Goal: Navigation & Orientation: Understand site structure

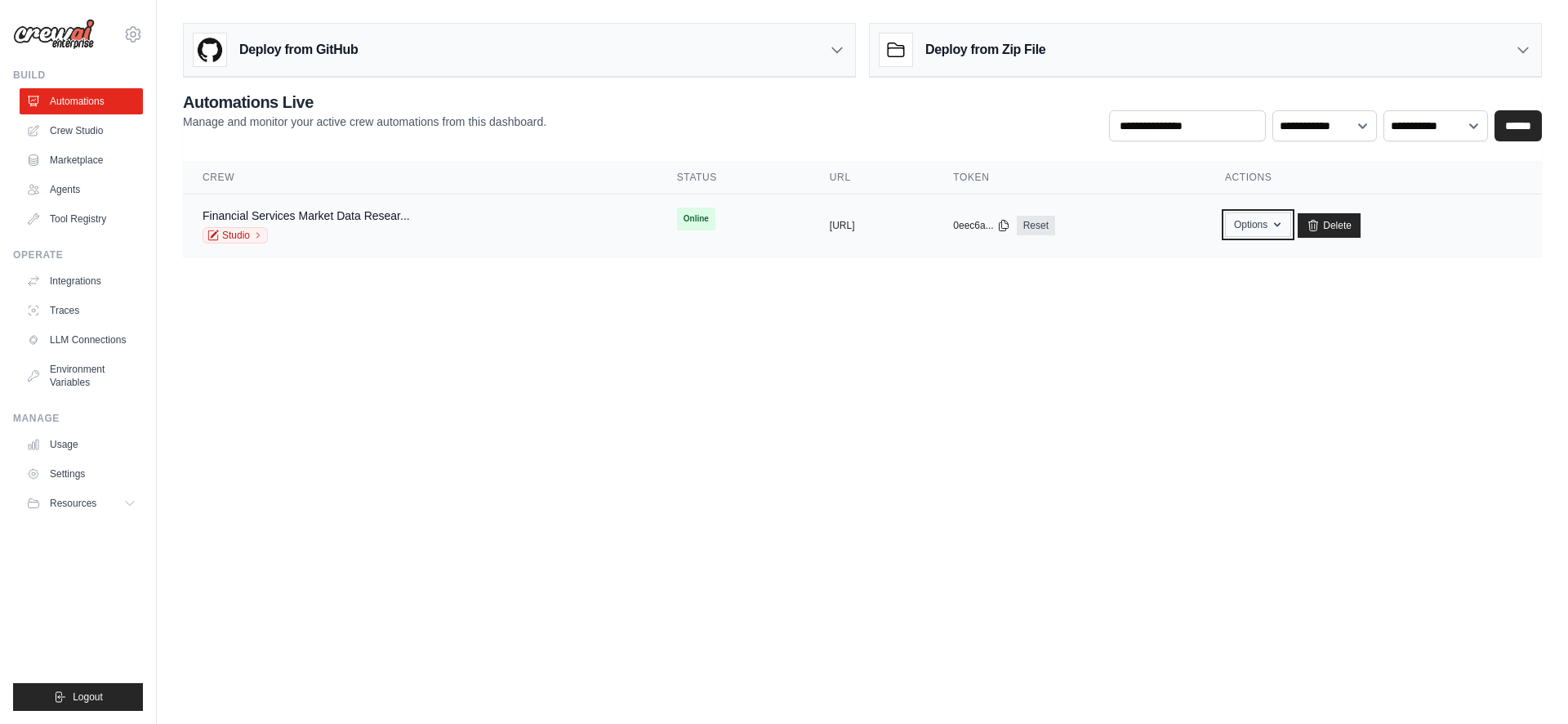
click at [1291, 214] on button "Options" at bounding box center [1258, 225] width 66 height 25
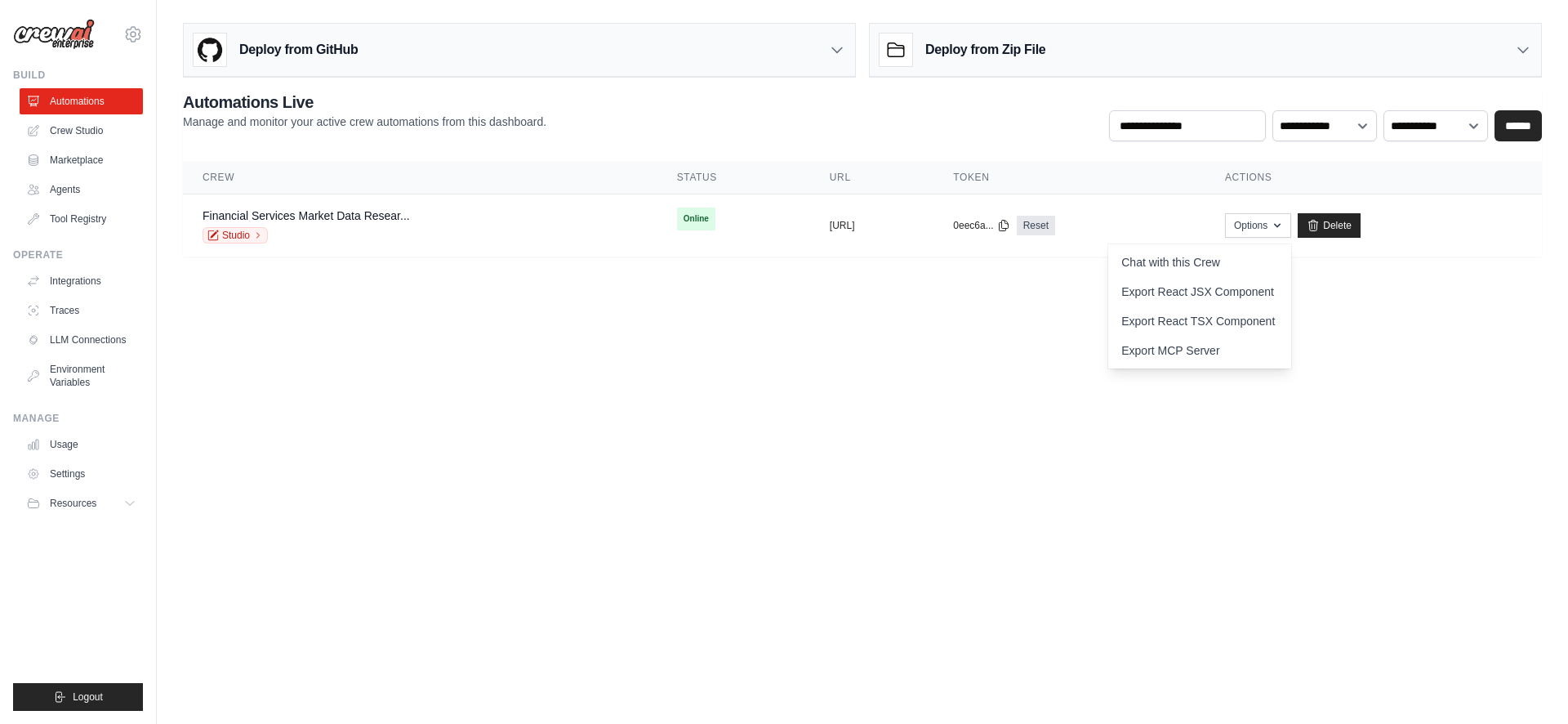
click at [800, 364] on body "christopherkelley@global.t-bird.edu Settings Build Automations Crew Studio GitH…" at bounding box center [784, 362] width 1568 height 724
click at [89, 138] on link "Crew Studio" at bounding box center [83, 130] width 123 height 27
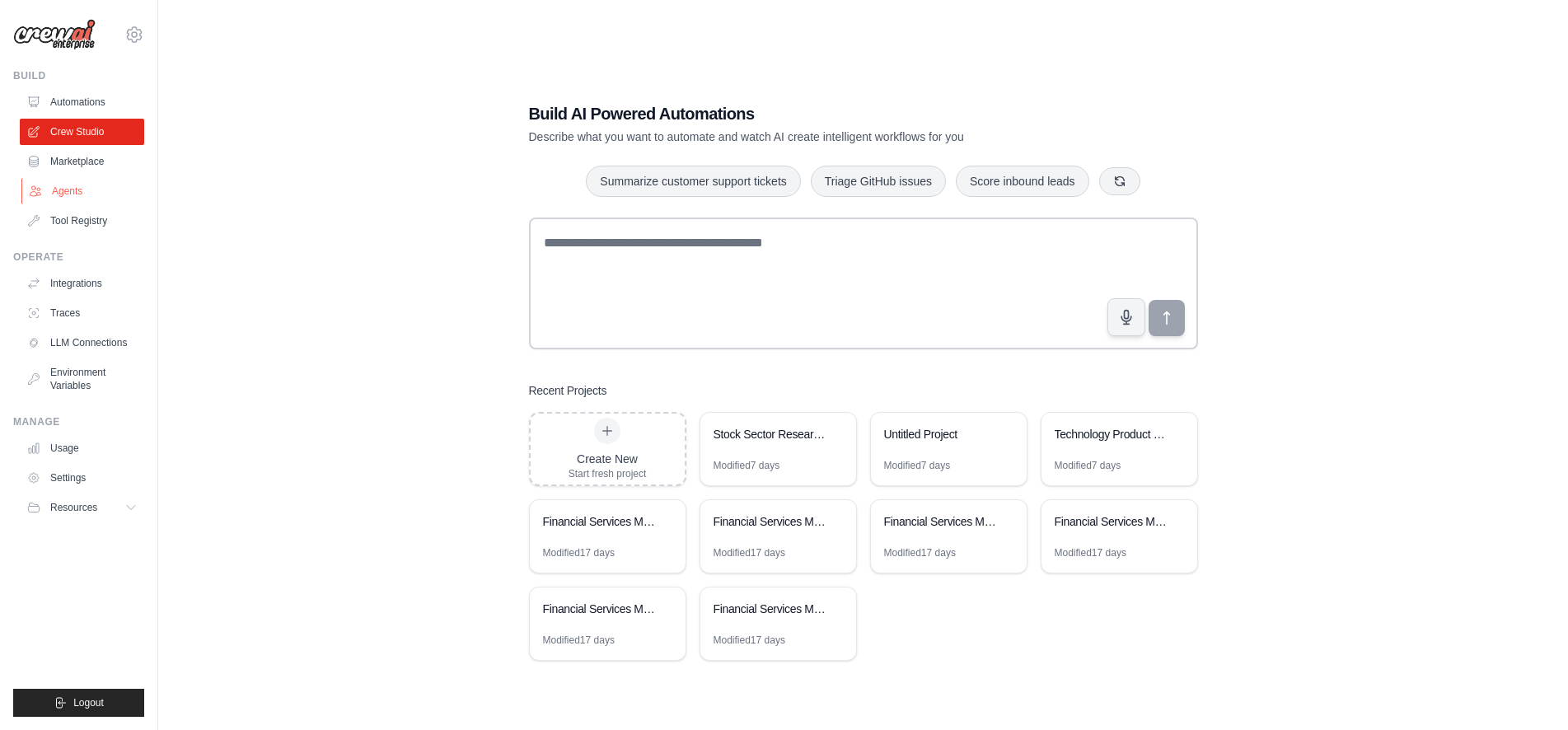
click at [83, 179] on link "Agents" at bounding box center [83, 191] width 124 height 27
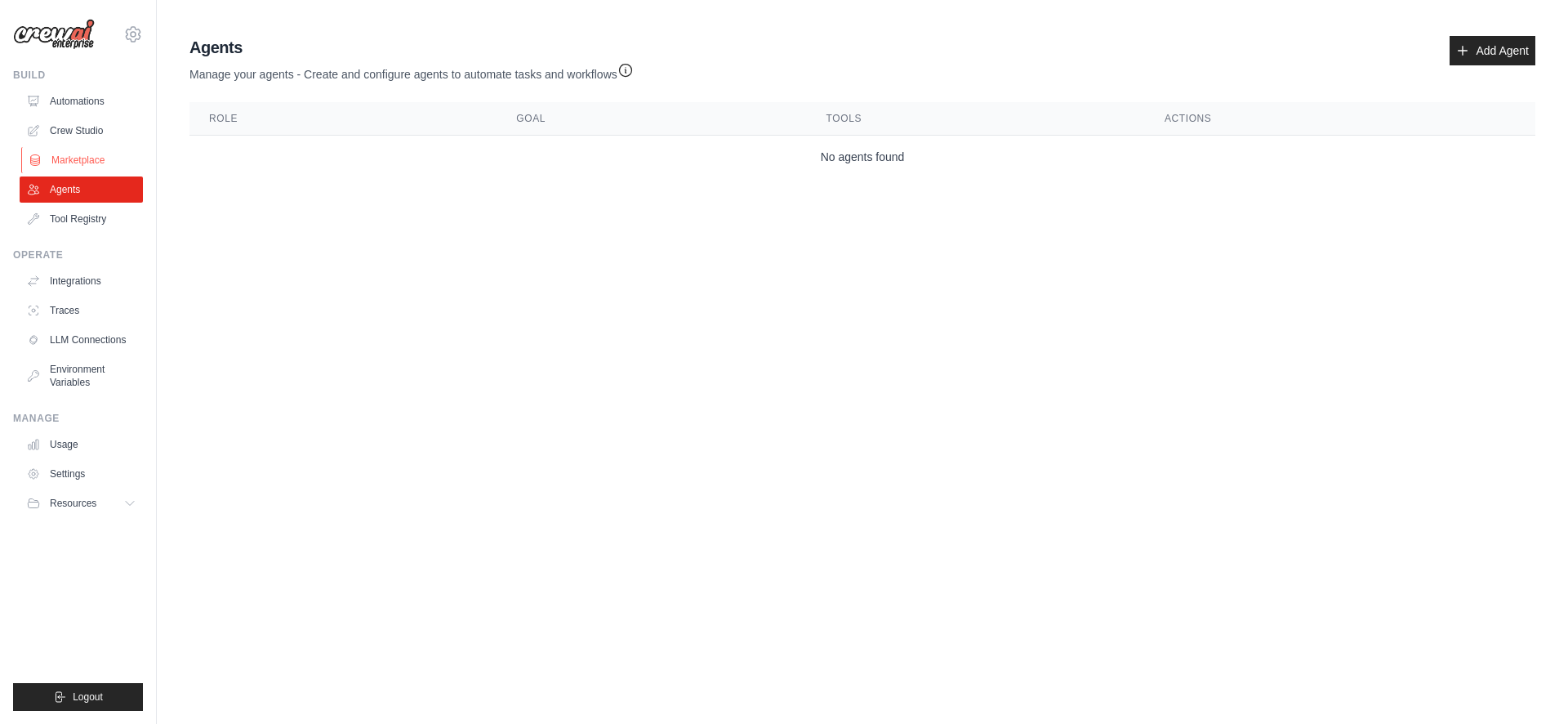
click at [75, 161] on link "Marketplace" at bounding box center [83, 160] width 123 height 27
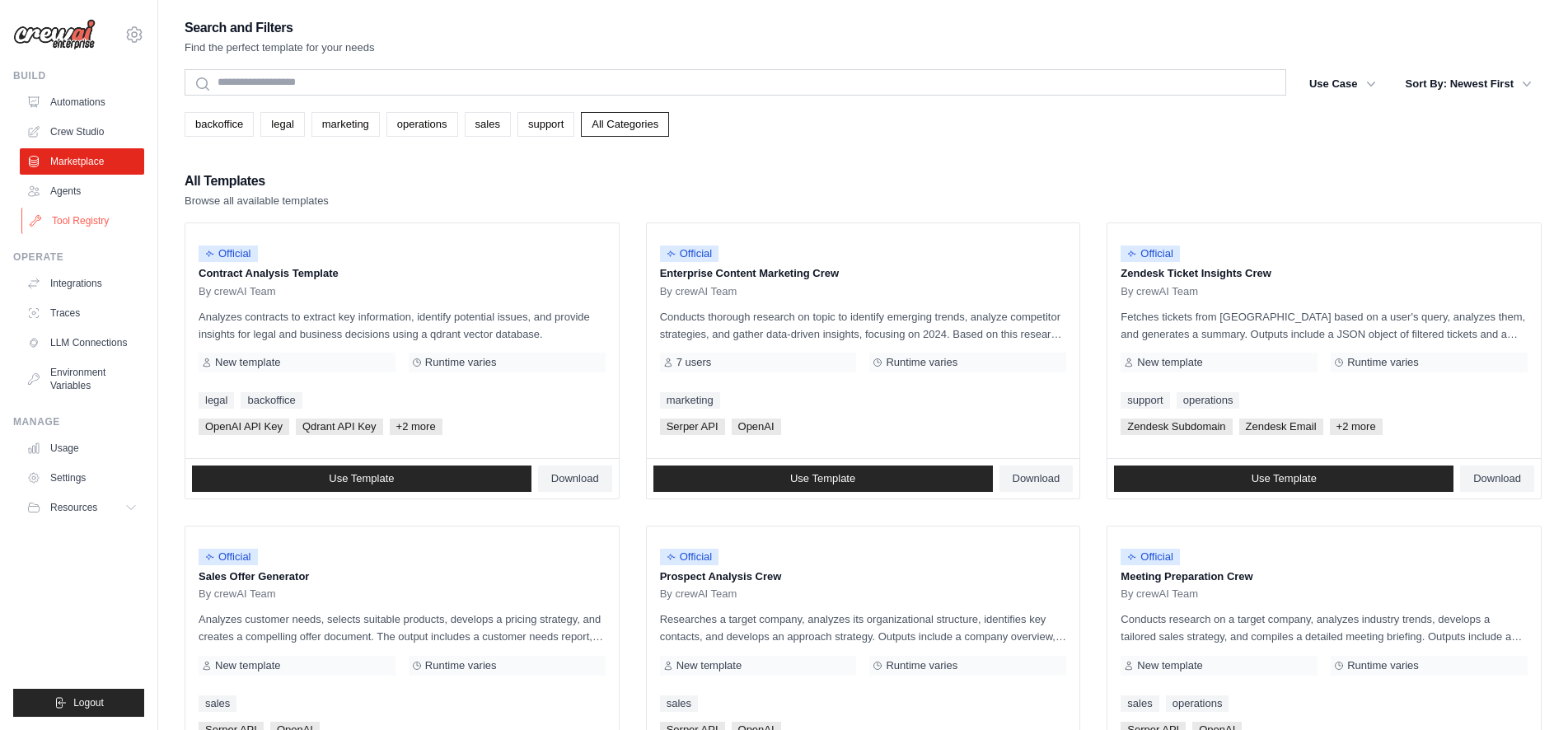
click at [90, 228] on link "Tool Registry" at bounding box center [83, 220] width 124 height 27
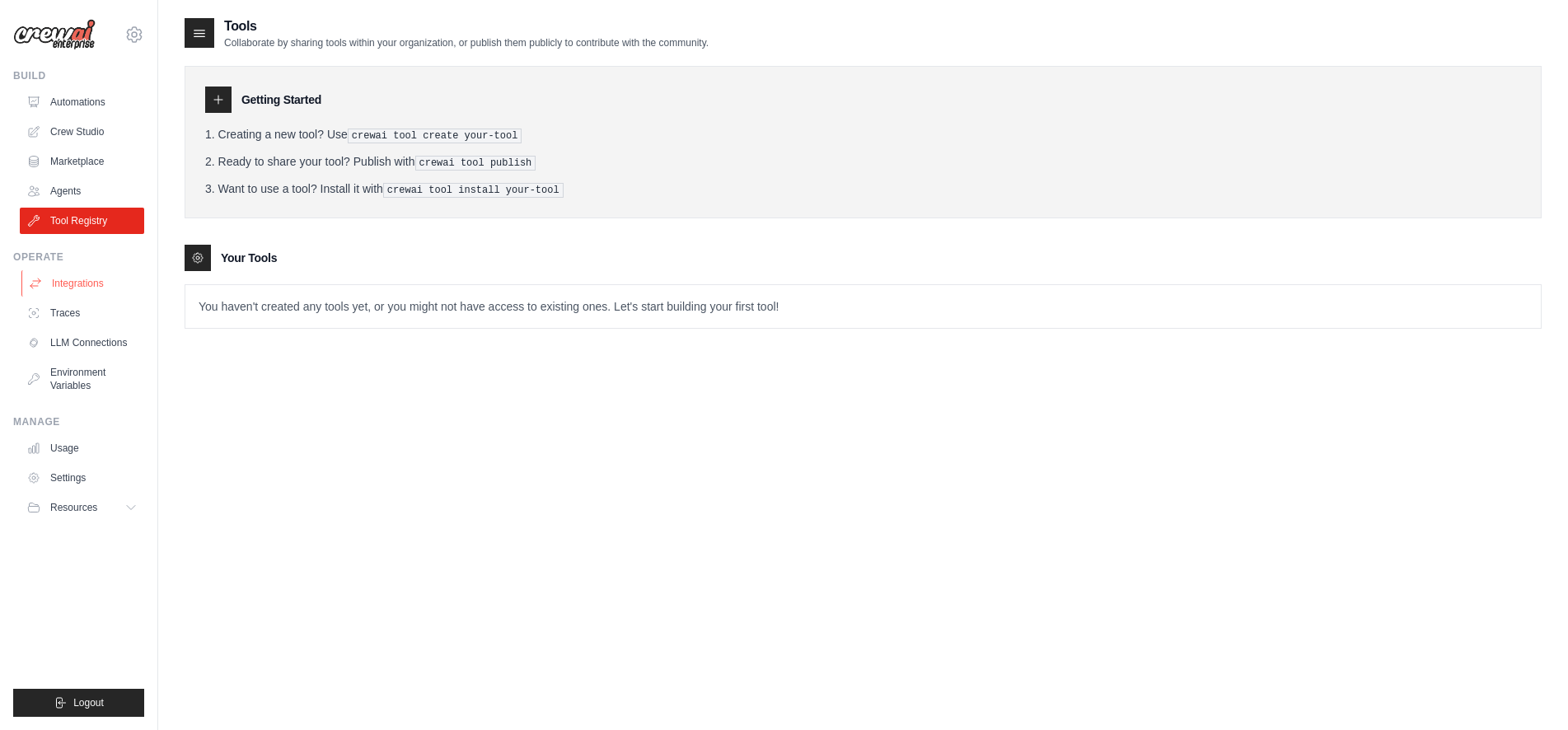
click at [79, 277] on link "Integrations" at bounding box center [83, 283] width 124 height 27
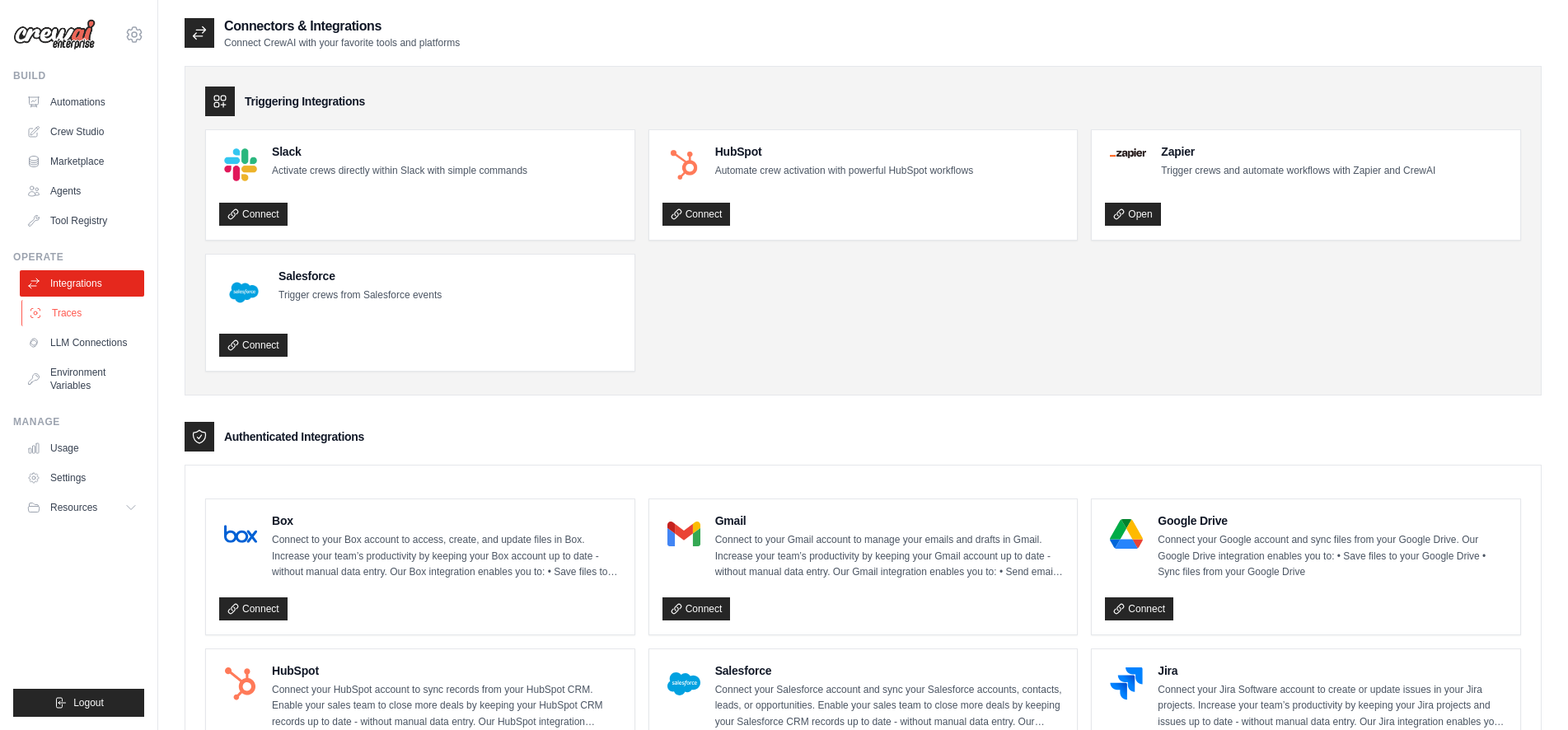
click at [79, 306] on link "Traces" at bounding box center [83, 313] width 124 height 27
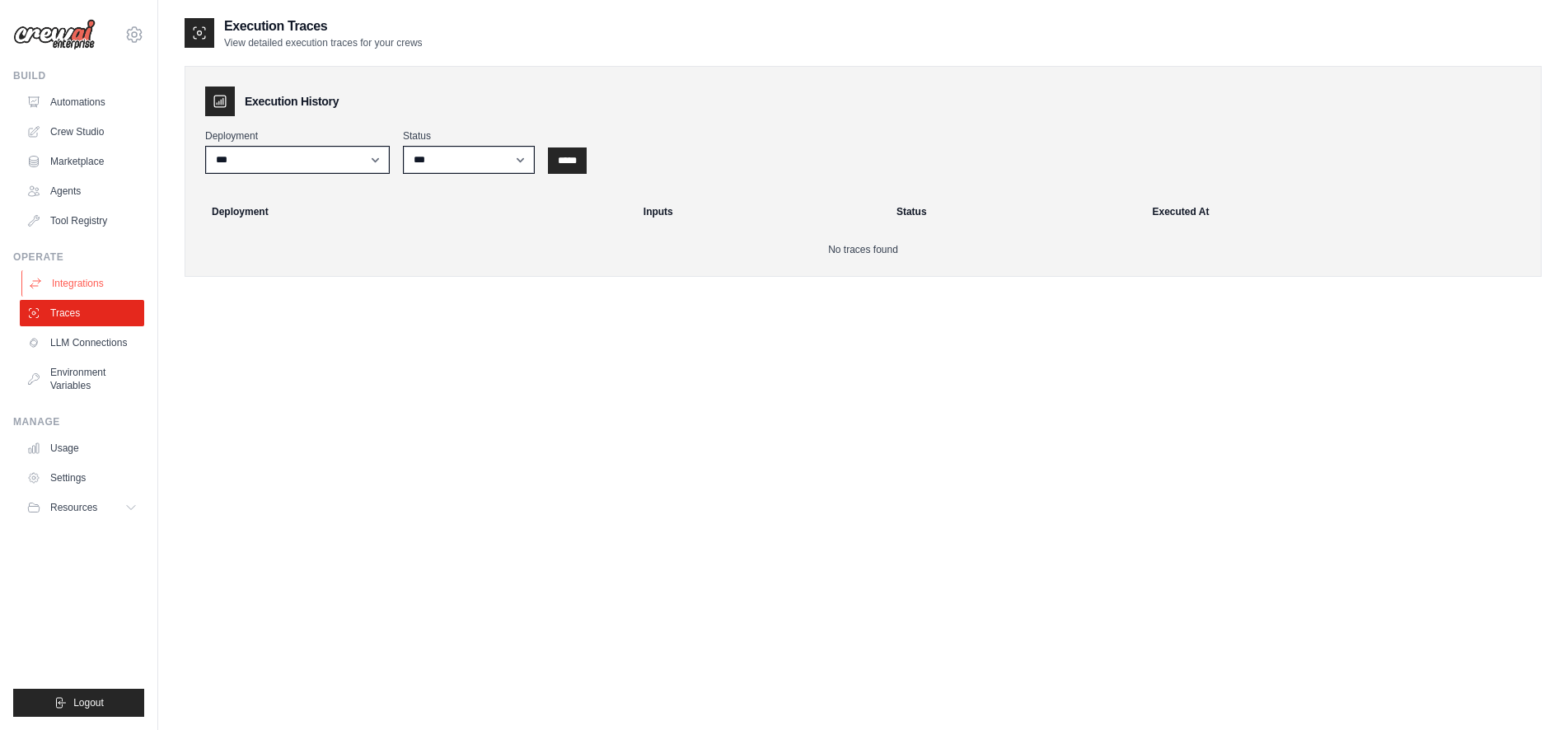
click at [66, 273] on link "Integrations" at bounding box center [83, 283] width 124 height 27
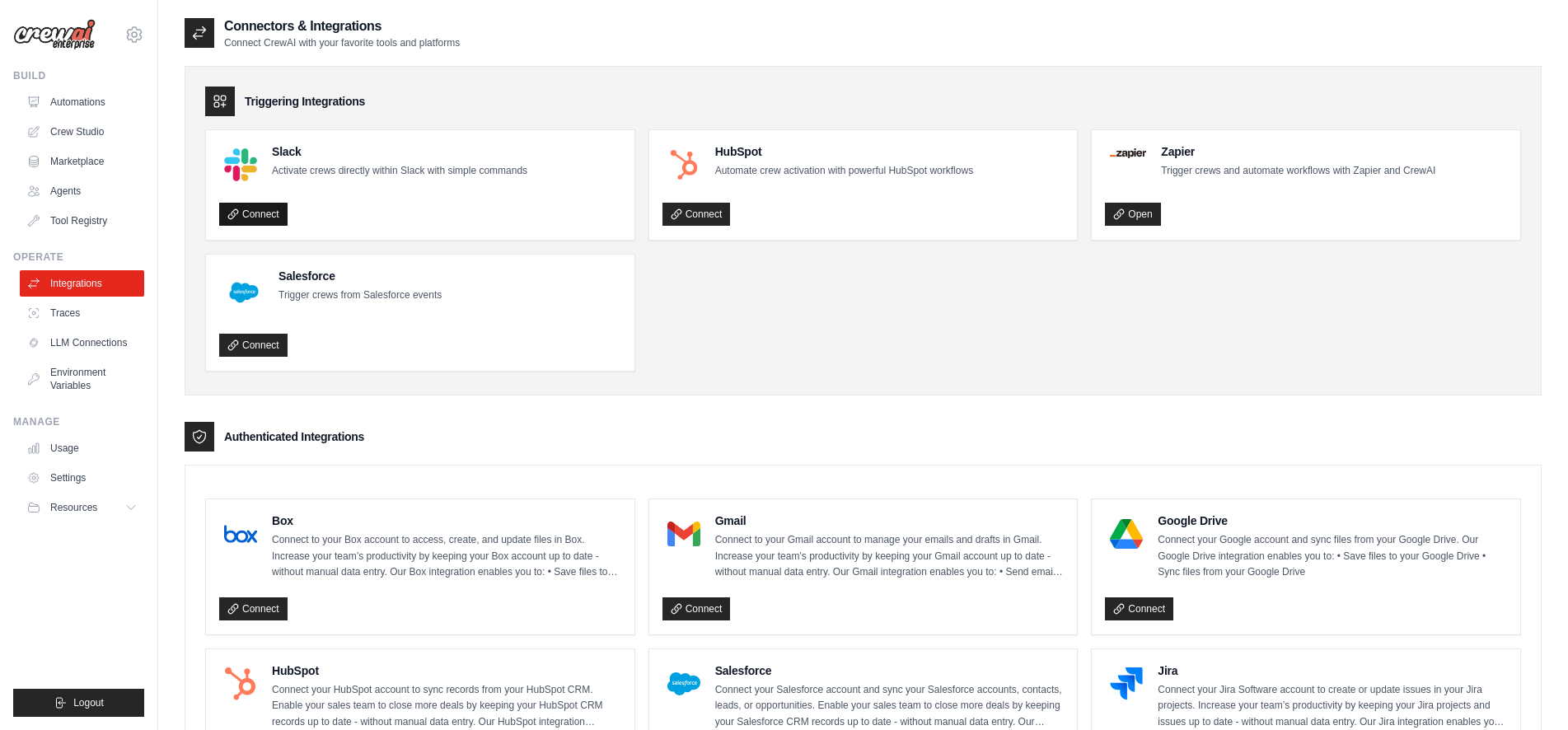
click at [262, 215] on link "Connect" at bounding box center [253, 214] width 69 height 23
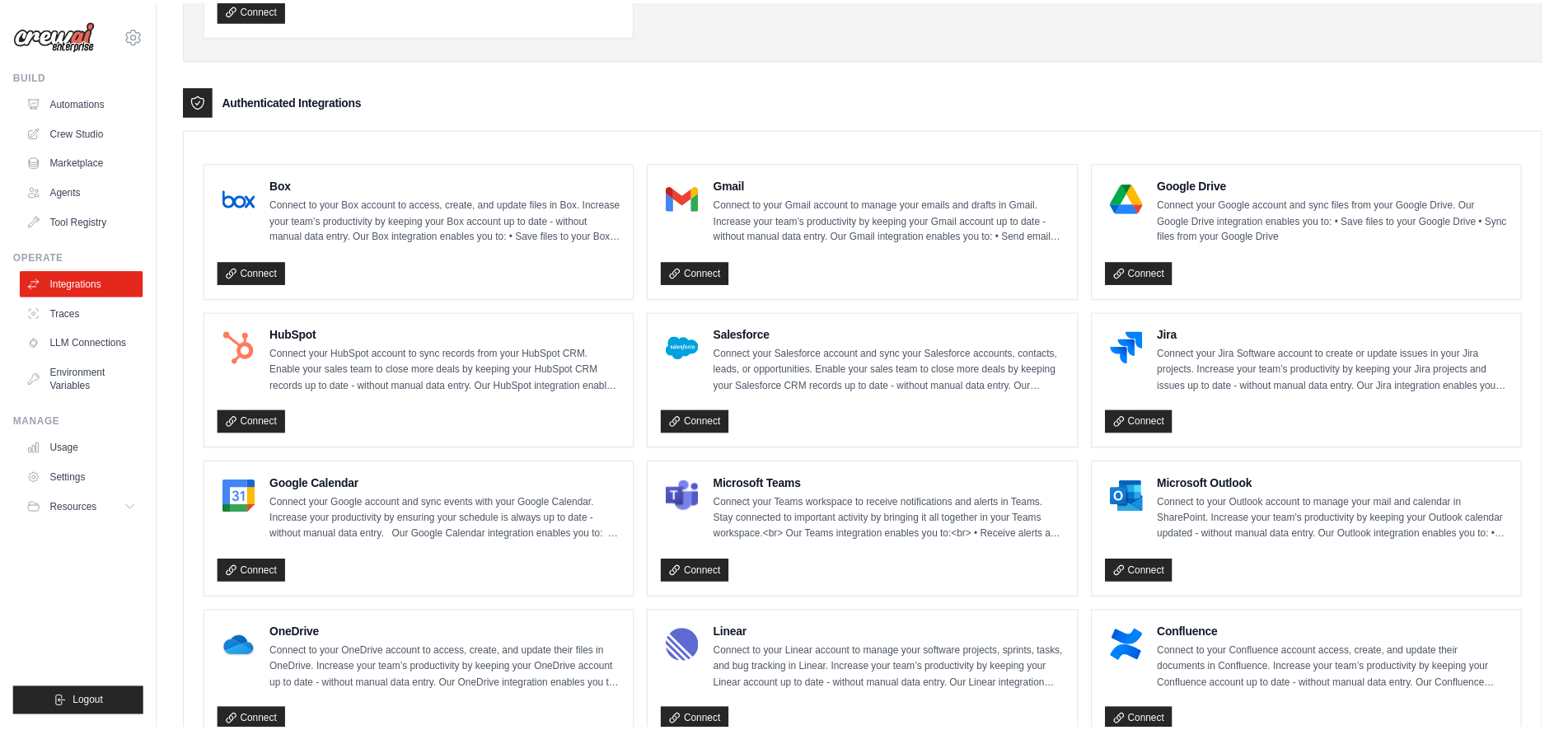
scroll to position [336, 0]
